Goal: Information Seeking & Learning: Compare options

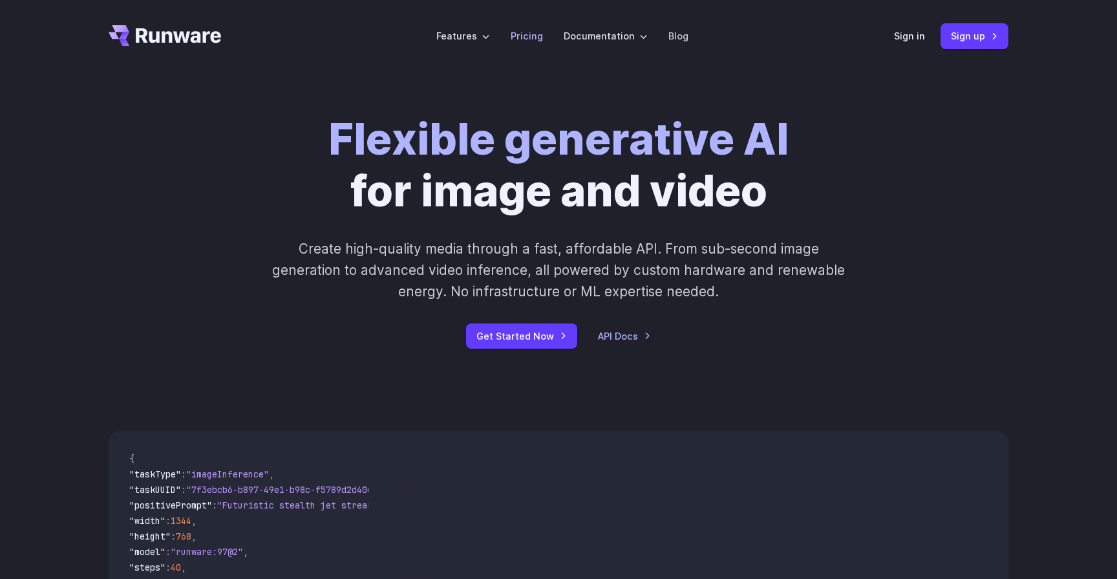
click at [526, 40] on link "Pricing" at bounding box center [527, 35] width 32 height 15
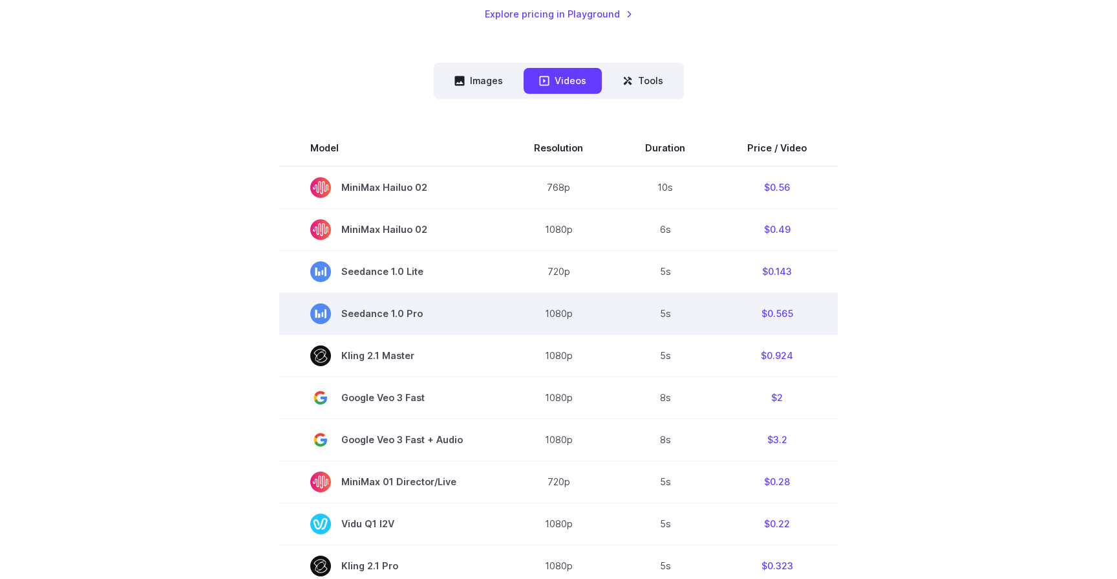
scroll to position [294, 0]
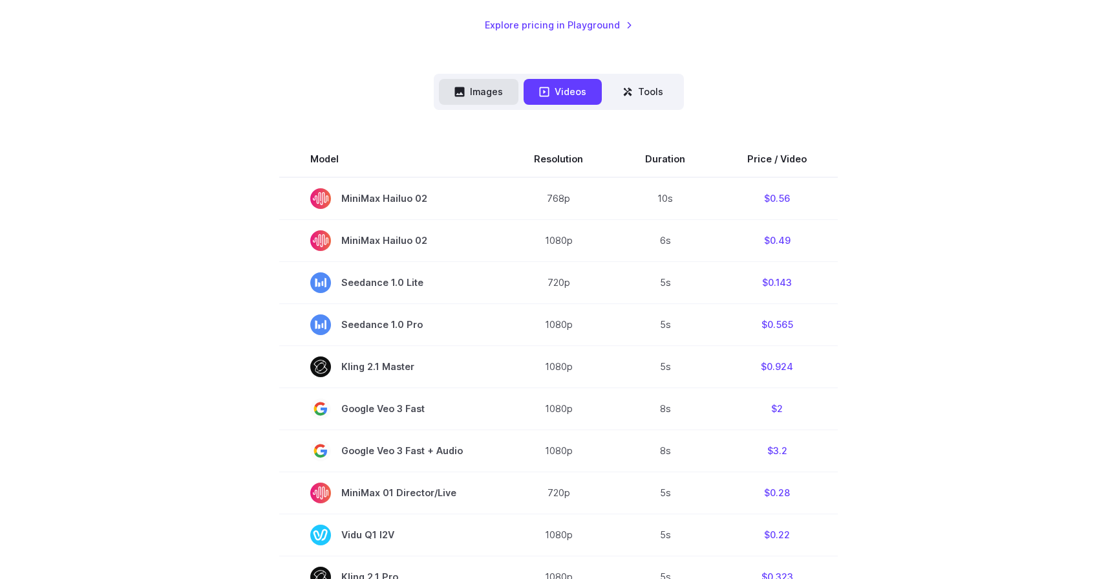
click at [499, 86] on button "Images" at bounding box center [479, 91] width 80 height 25
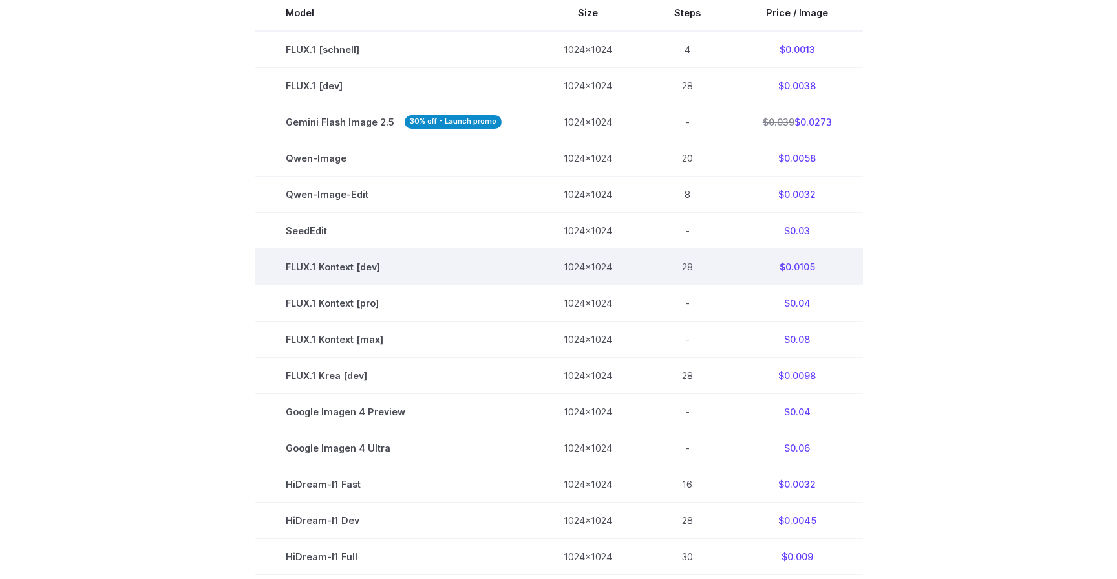
scroll to position [438, 0]
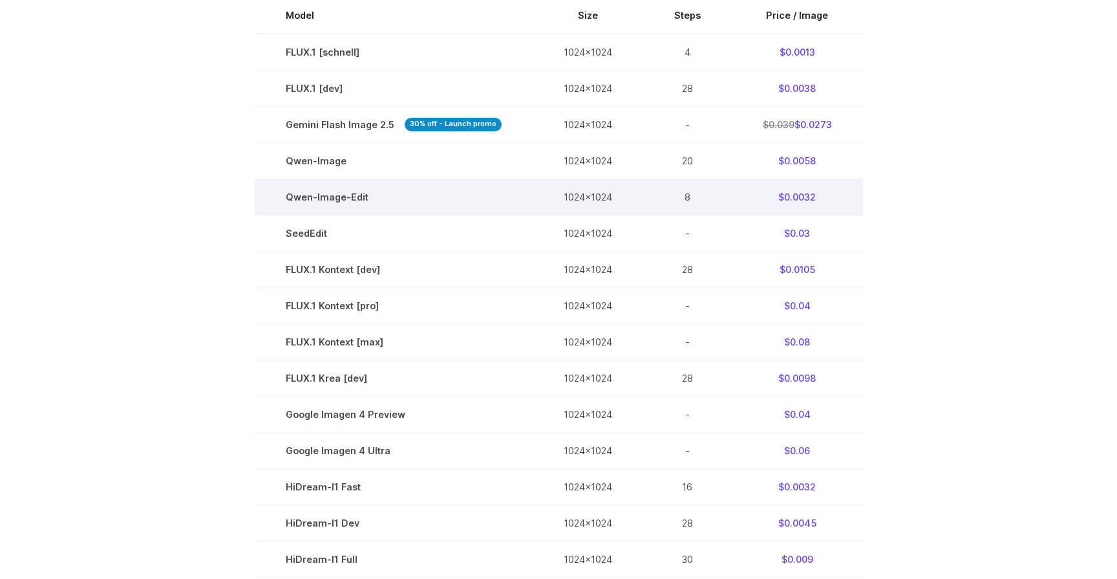
click at [795, 202] on td "$0.0032" at bounding box center [797, 196] width 131 height 36
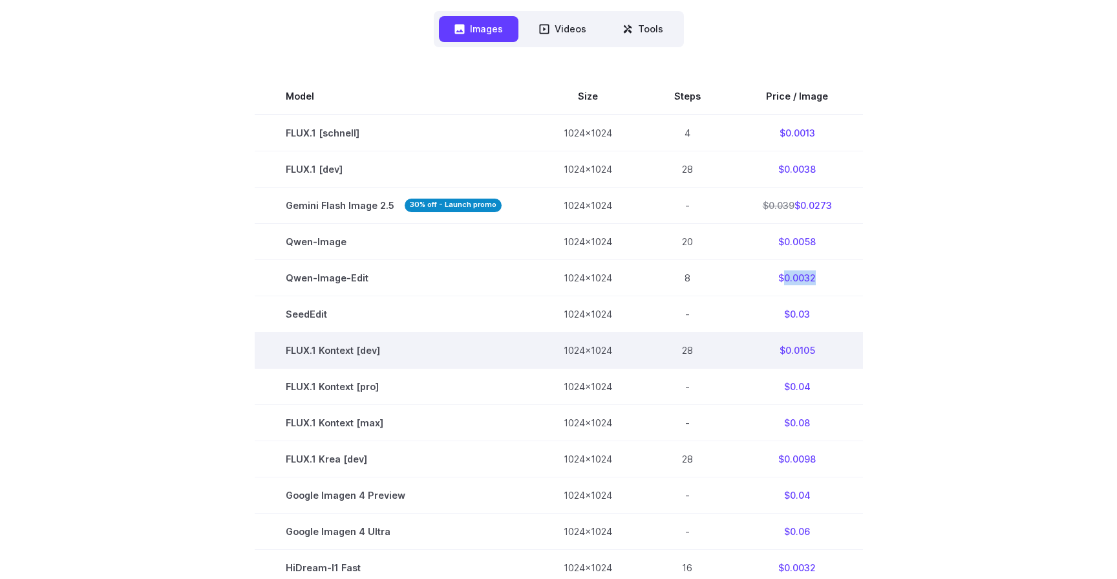
scroll to position [358, 0]
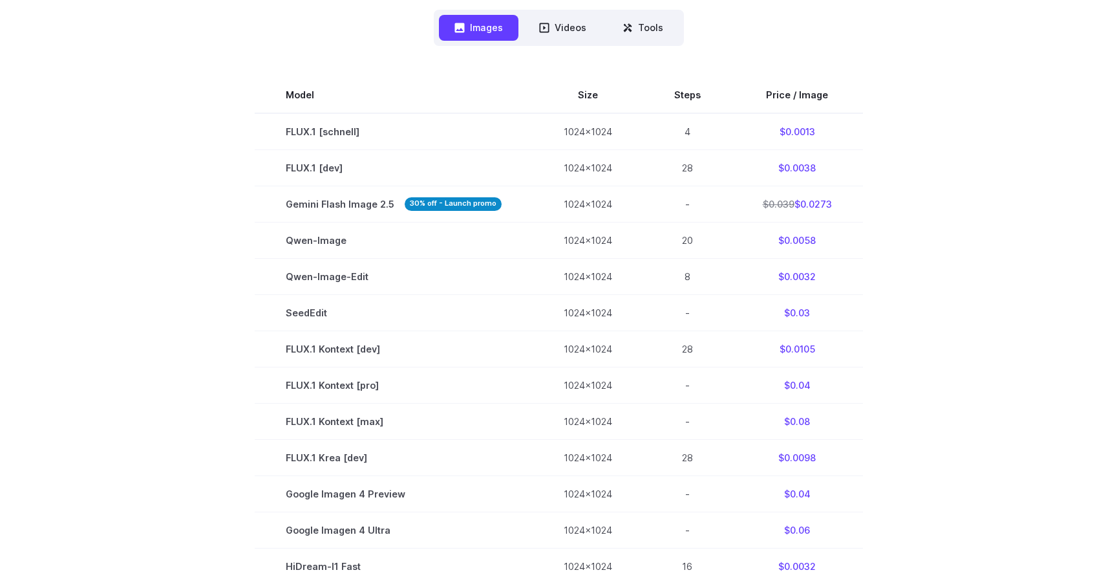
click at [1081, 106] on div "Pricing based on what you use Exact pricing depends on your setup. Use the Play…" at bounding box center [558, 317] width 1117 height 1207
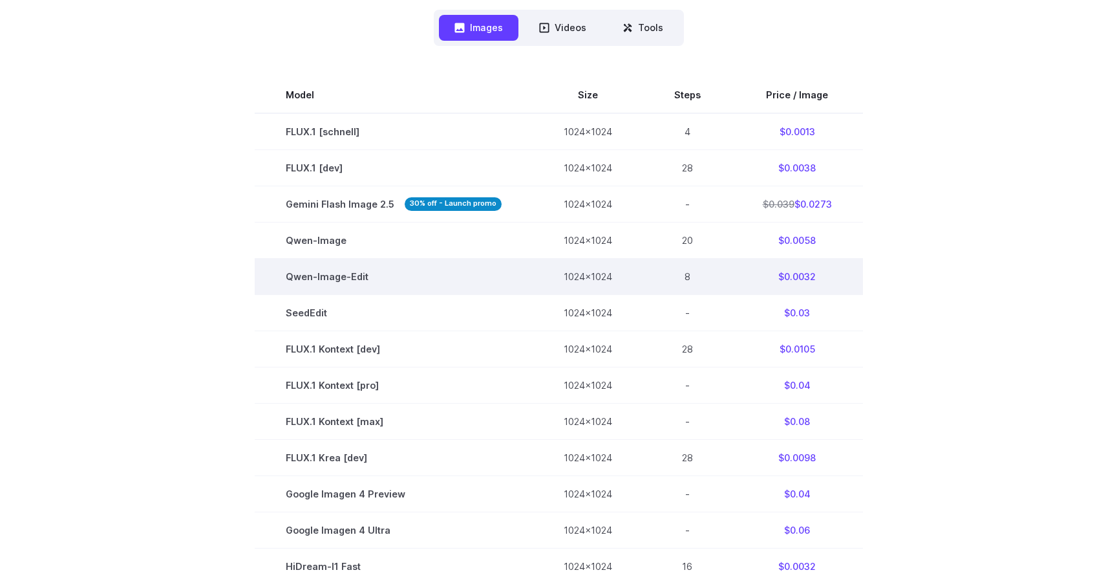
click at [688, 280] on td "8" at bounding box center [687, 276] width 89 height 36
drag, startPoint x: 749, startPoint y: 279, endPoint x: 422, endPoint y: 282, distance: 326.6
click at [435, 281] on tr "Qwen-Image-Edit 1024x1024 8 $0.0032" at bounding box center [559, 276] width 609 height 36
click at [273, 273] on td "Qwen-Image-Edit" at bounding box center [394, 276] width 278 height 36
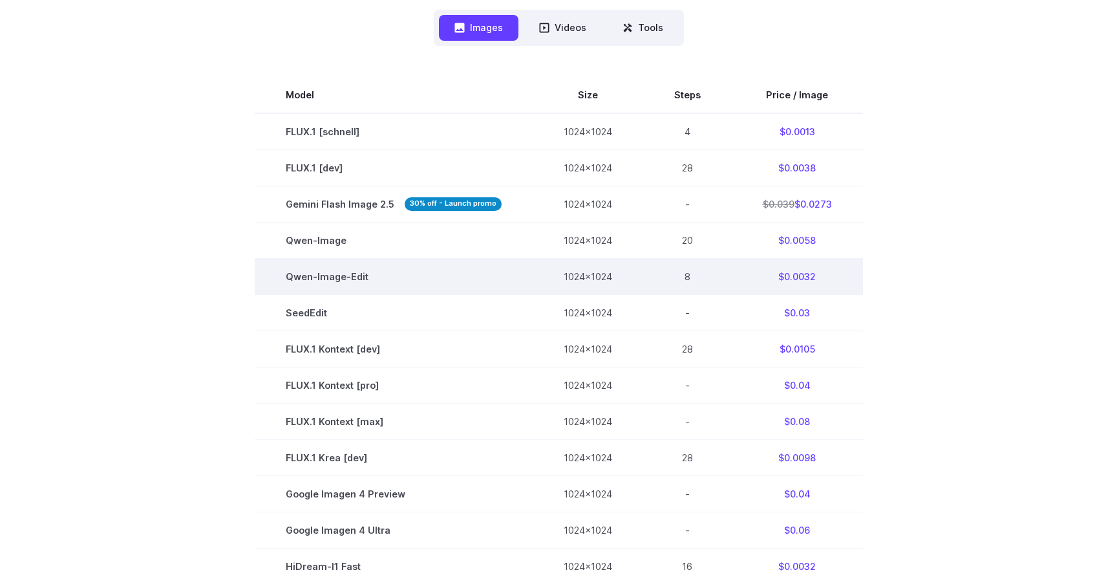
click at [308, 275] on td "Qwen-Image-Edit" at bounding box center [394, 276] width 278 height 36
click at [454, 262] on td "Qwen-Image-Edit" at bounding box center [394, 276] width 278 height 36
click at [358, 277] on td "Qwen-Image-Edit" at bounding box center [394, 276] width 278 height 36
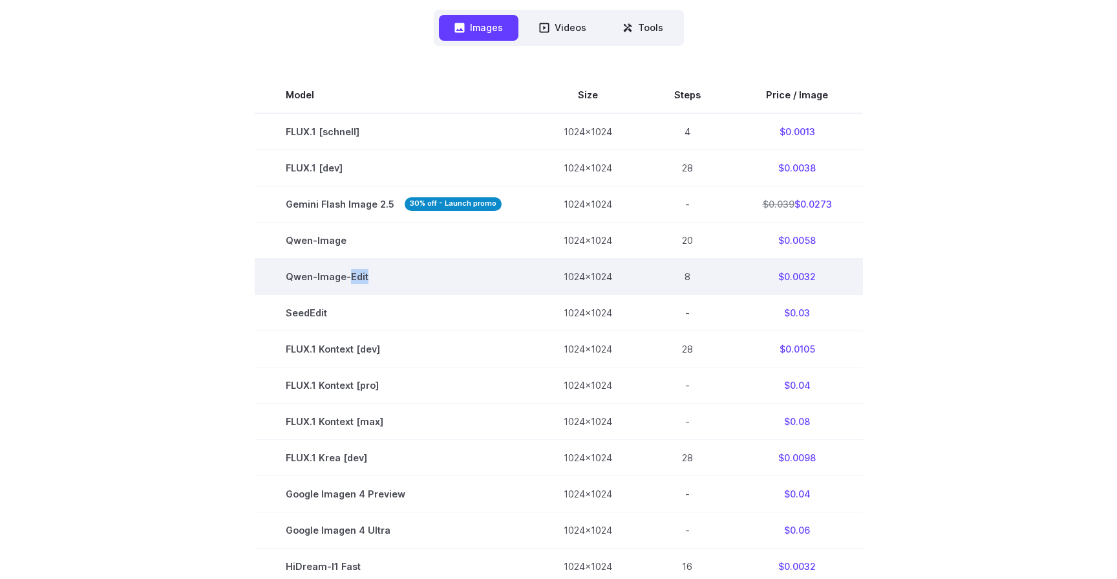
click at [358, 277] on td "Qwen-Image-Edit" at bounding box center [394, 276] width 278 height 36
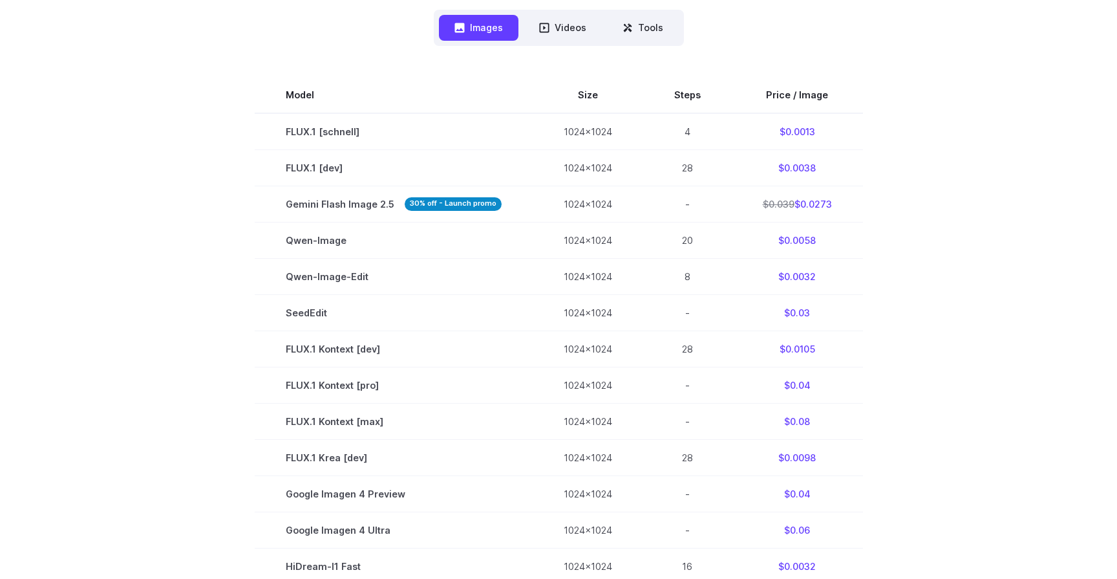
click at [142, 259] on section "Model Size Steps Price / Image FLUX.1 [schnell] 1024x1024 4 $0.0013 FLUX.1 [dev…" at bounding box center [559, 439] width 900 height 725
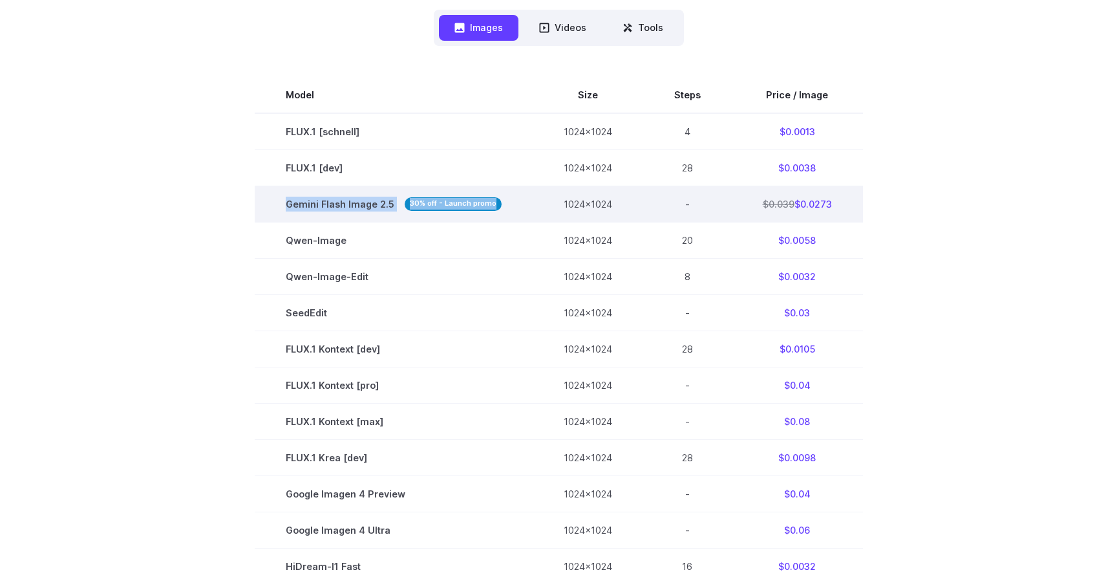
drag, startPoint x: 286, startPoint y: 205, endPoint x: 441, endPoint y: 211, distance: 155.3
click at [441, 211] on td "Gemini Flash Image 2.5 30% off - Launch promo" at bounding box center [394, 204] width 278 height 36
click at [599, 206] on td "1024x1024" at bounding box center [588, 204] width 111 height 36
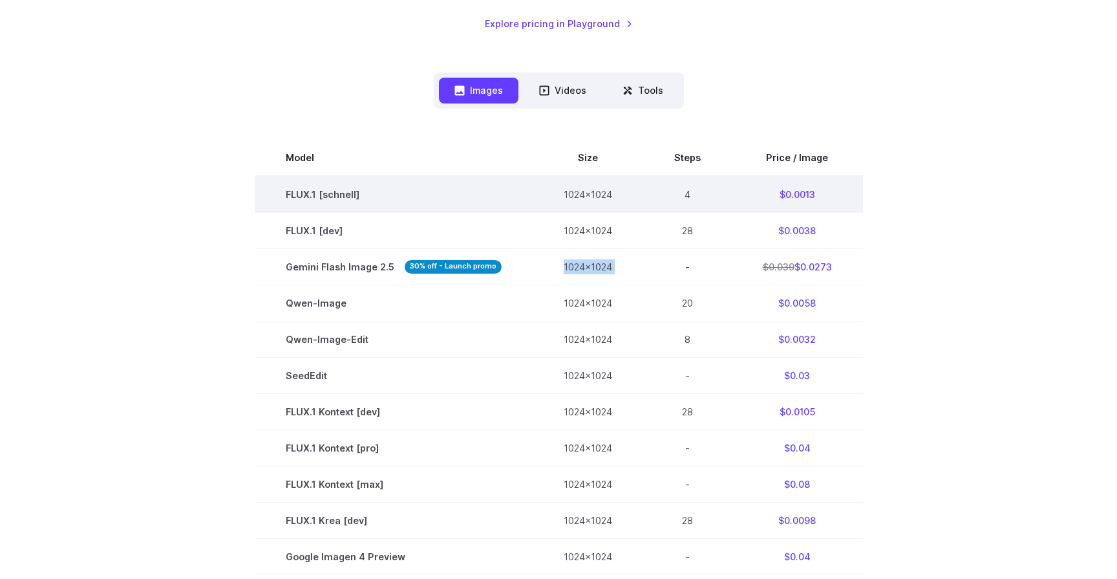
scroll to position [0, 0]
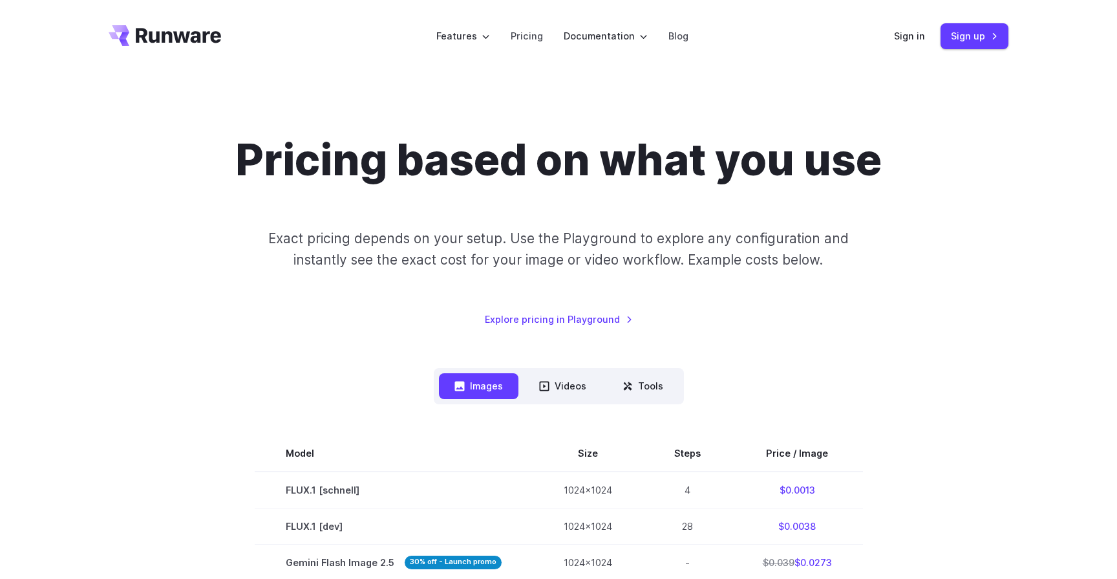
click at [288, 158] on h1 "Pricing based on what you use" at bounding box center [558, 161] width 647 height 52
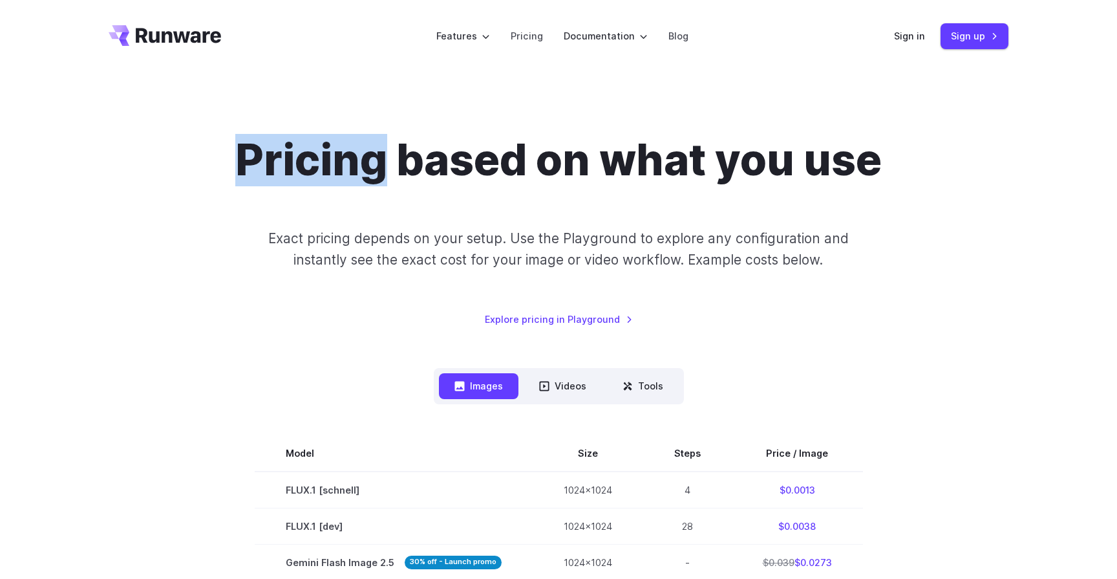
click at [288, 158] on h1 "Pricing based on what you use" at bounding box center [558, 161] width 647 height 52
click at [118, 166] on div "Pricing based on what you use Exact pricing depends on your setup. Use the Play…" at bounding box center [559, 231] width 900 height 192
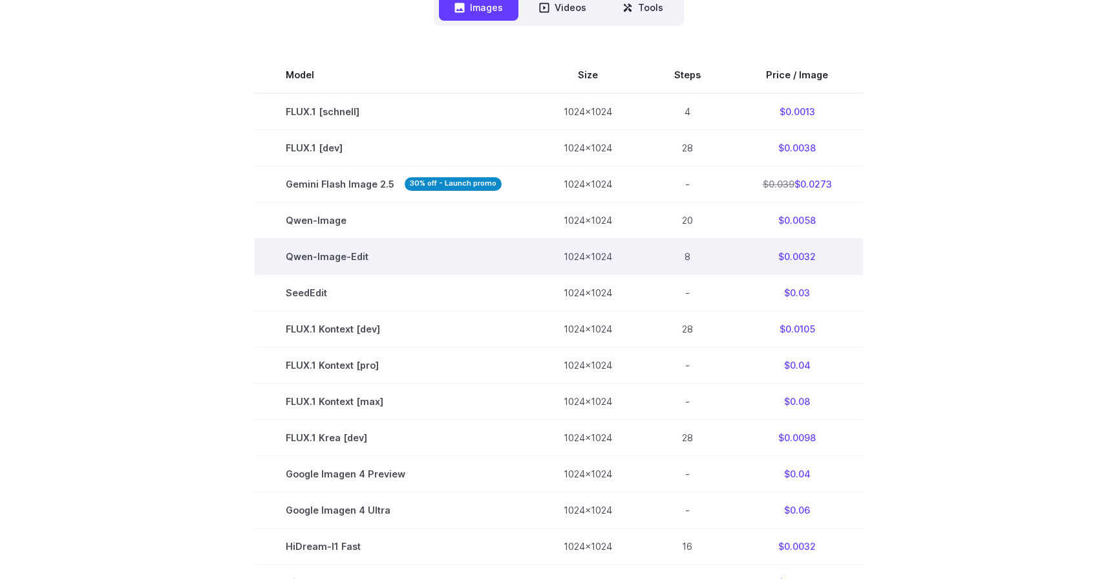
scroll to position [356, 0]
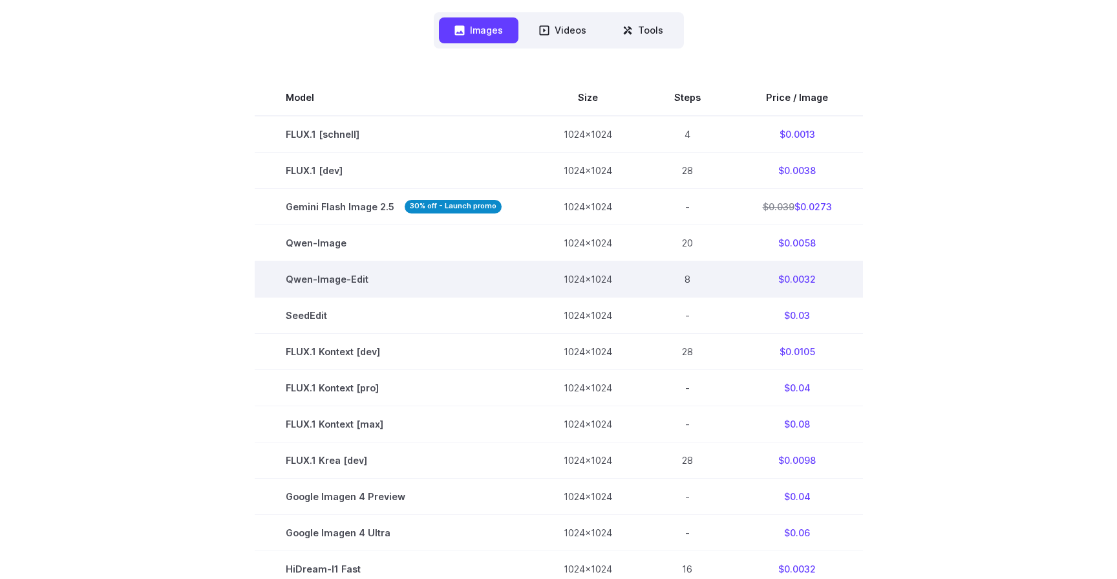
click at [359, 283] on td "Qwen-Image-Edit" at bounding box center [394, 279] width 278 height 36
drag, startPoint x: 603, startPoint y: 278, endPoint x: 431, endPoint y: 275, distance: 171.4
click at [431, 276] on tr "Qwen-Image-Edit 1024x1024 8 $0.0032" at bounding box center [559, 279] width 609 height 36
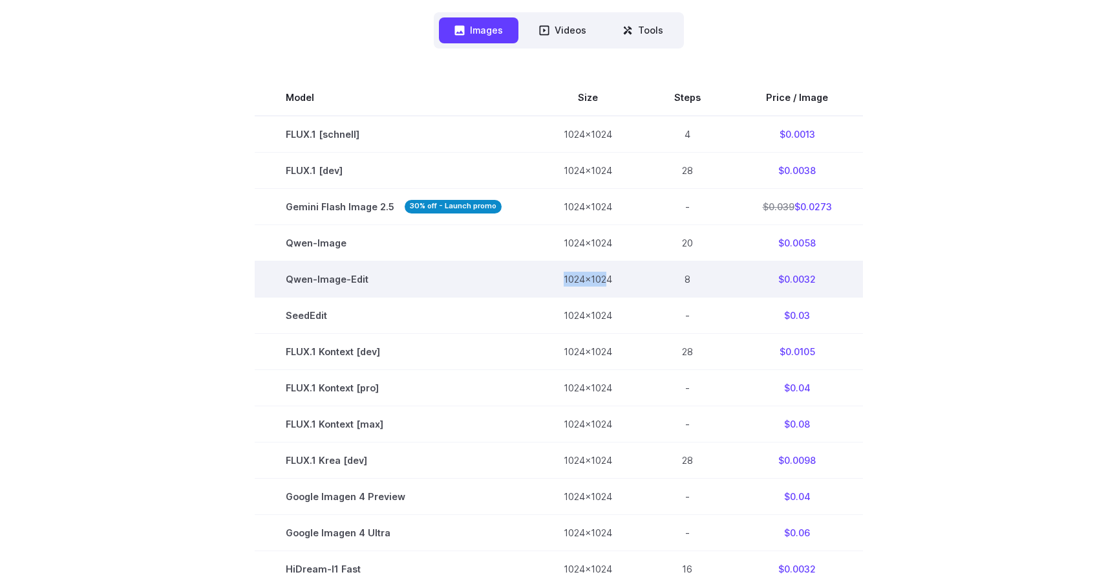
click at [478, 275] on td "Qwen-Image-Edit" at bounding box center [394, 279] width 278 height 36
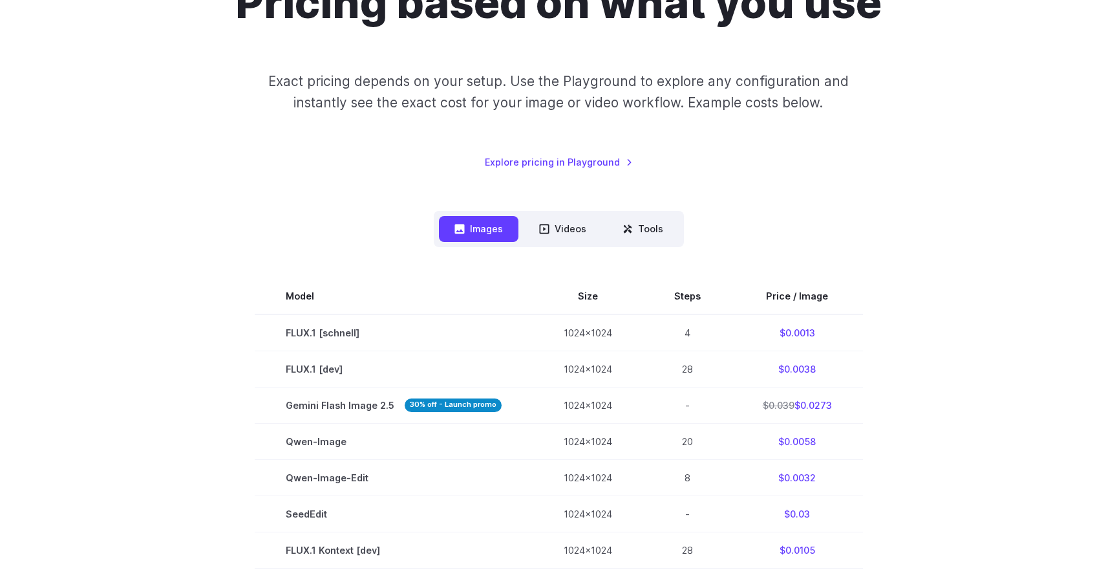
scroll to position [158, 0]
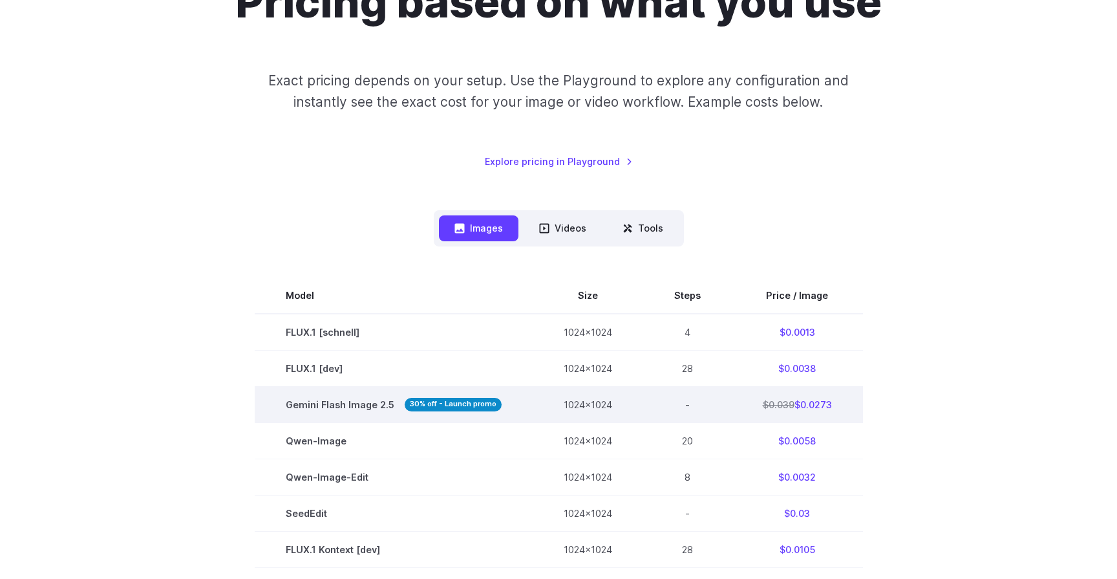
click at [357, 401] on span "Gemini Flash Image 2.5 30% off - Launch promo" at bounding box center [394, 404] width 216 height 15
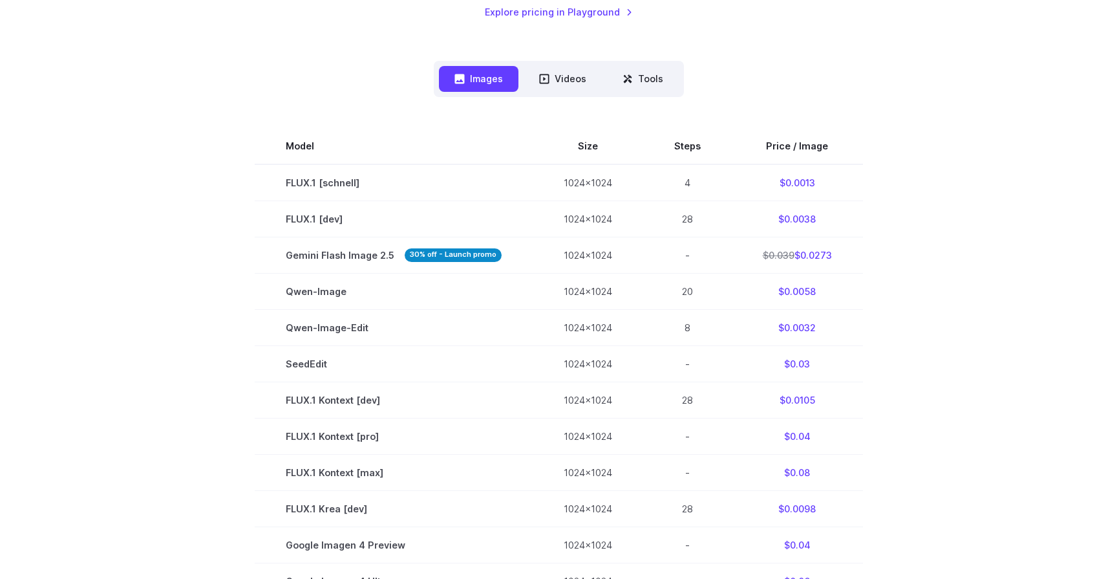
scroll to position [311, 0]
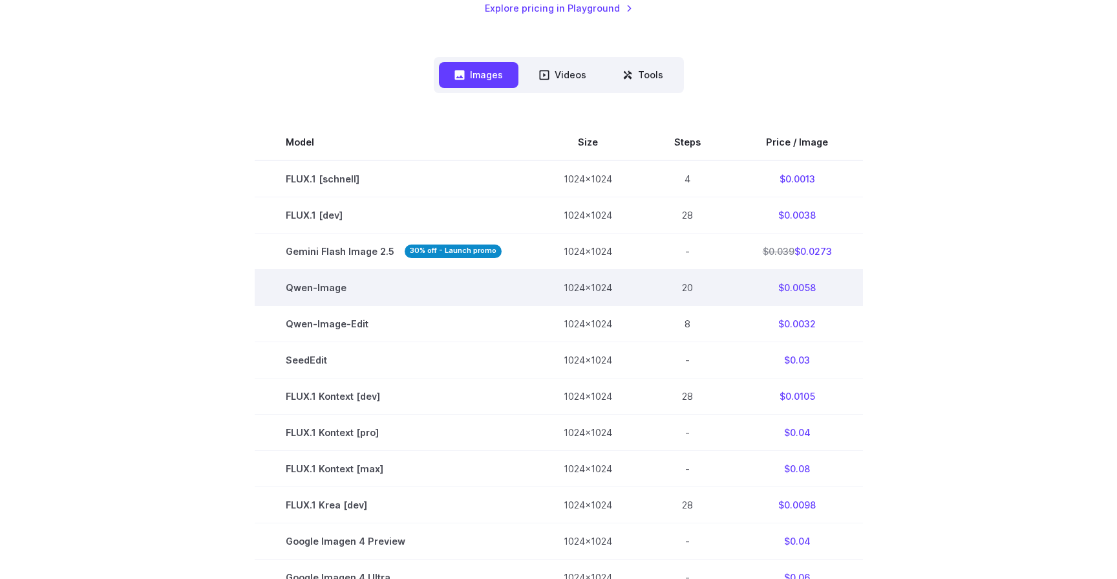
click at [396, 287] on td "Qwen-Image" at bounding box center [394, 287] width 278 height 36
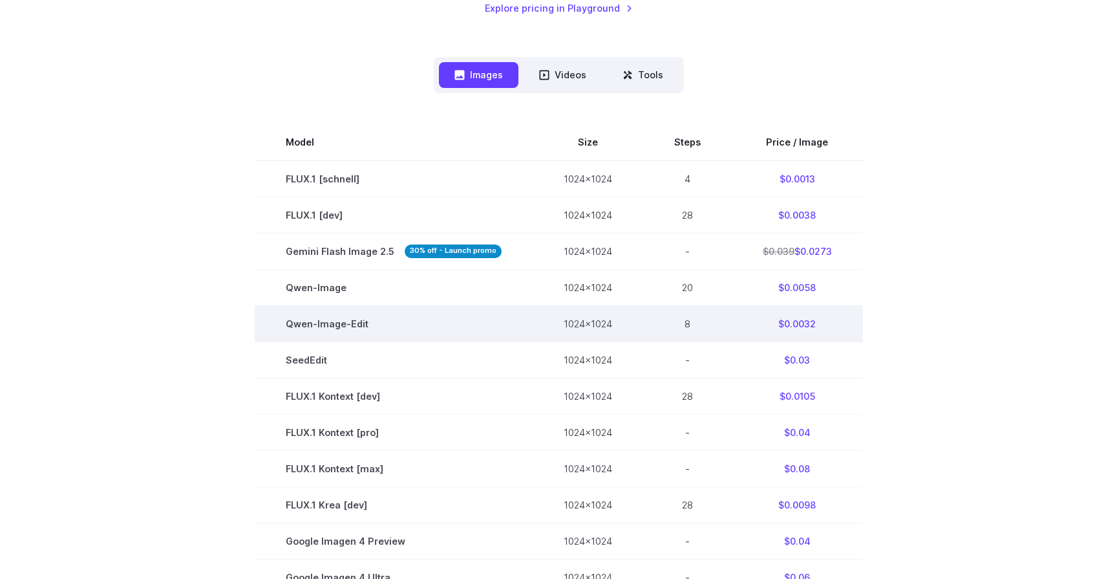
click at [348, 327] on td "Qwen-Image-Edit" at bounding box center [394, 323] width 278 height 36
drag, startPoint x: 367, startPoint y: 328, endPoint x: 285, endPoint y: 318, distance: 83.3
click at [285, 318] on td "Qwen-Image-Edit" at bounding box center [394, 323] width 278 height 36
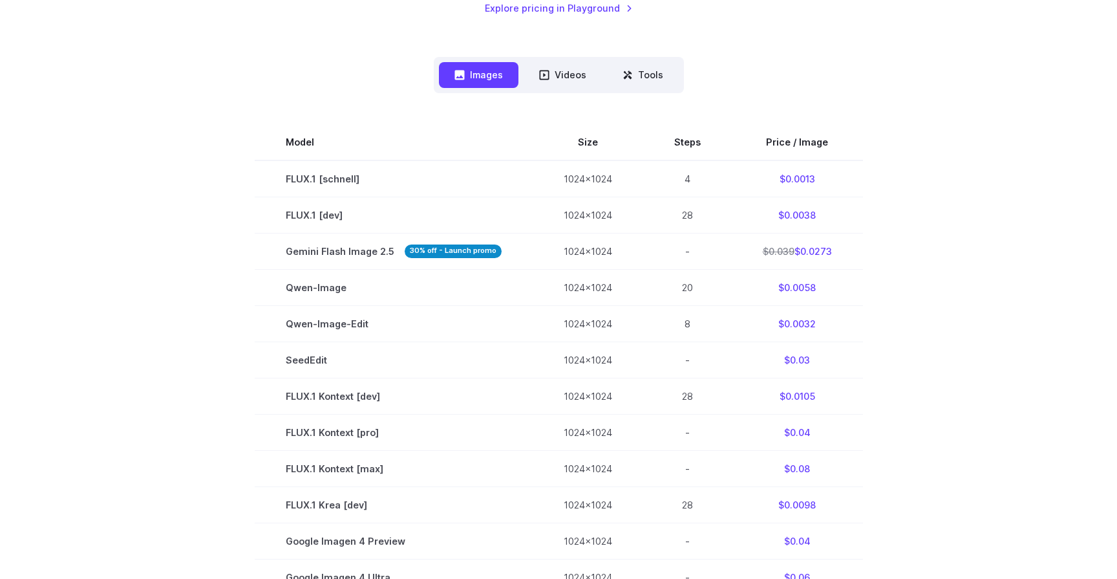
click at [217, 307] on section "Model Size Steps Price / Image FLUX.1 [schnell] 1024x1024 4 $0.0013 FLUX.1 [dev…" at bounding box center [559, 486] width 900 height 725
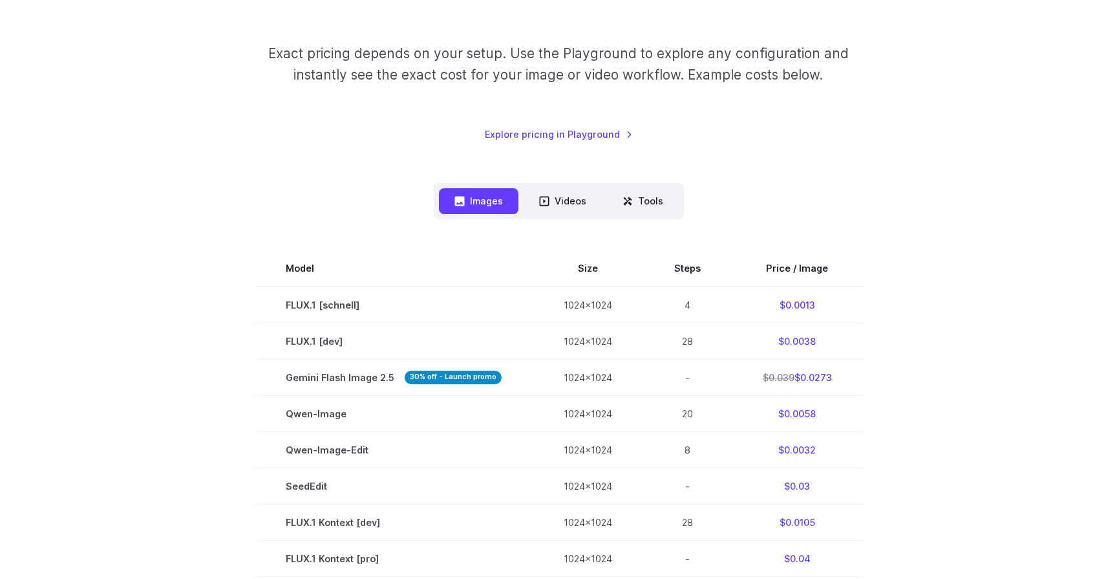
scroll to position [0, 0]
